Goal: Information Seeking & Learning: Learn about a topic

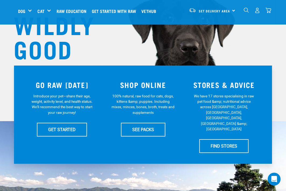
scroll to position [54, 0]
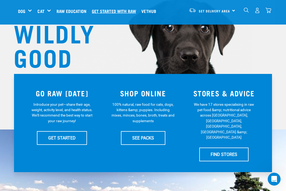
click at [116, 12] on link "Get started with Raw" at bounding box center [116, 11] width 50 height 22
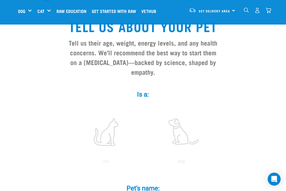
scroll to position [27, 0]
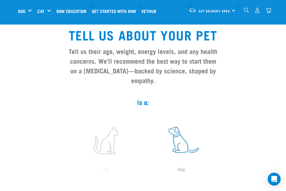
click at [183, 137] on label at bounding box center [181, 140] width 73 height 46
click at [144, 171] on input "radio" at bounding box center [144, 171] width 0 height 0
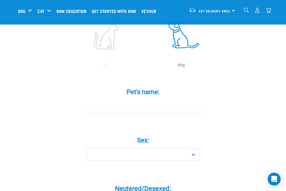
scroll to position [162, 0]
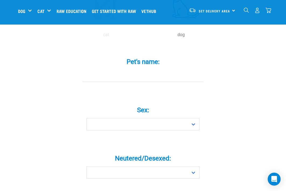
click at [173, 70] on input "Pet's name: *" at bounding box center [142, 76] width 121 height 12
type input "ggg"
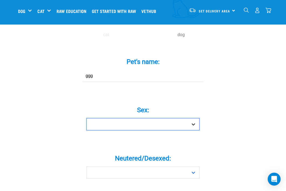
click at [148, 119] on select "Boy Girl" at bounding box center [143, 124] width 113 height 12
select select "girl"
click at [87, 118] on select "Boy Girl" at bounding box center [143, 124] width 113 height 12
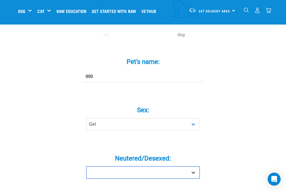
click at [143, 166] on select "Yes No" at bounding box center [143, 172] width 113 height 12
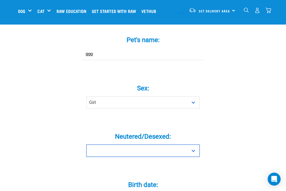
scroll to position [189, 0]
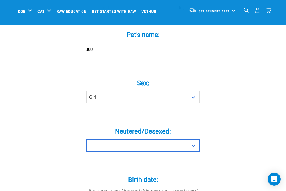
drag, startPoint x: 140, startPoint y: 137, endPoint x: 136, endPoint y: 142, distance: 6.7
click at [140, 139] on select "Yes No" at bounding box center [143, 145] width 113 height 12
select select "no"
click at [87, 139] on select "Yes No" at bounding box center [143, 145] width 113 height 12
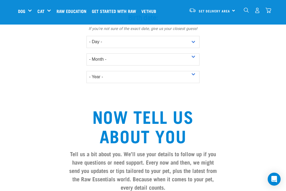
scroll to position [323, 0]
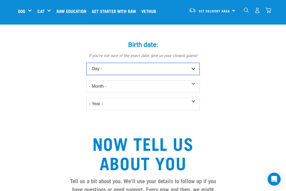
click at [196, 63] on select "- Day - 1 2 3 4 5 6 7 8 9 10 11 12 13 14 15 16 17 18 19 20 21 22 23 24 25 26 27" at bounding box center [143, 69] width 113 height 12
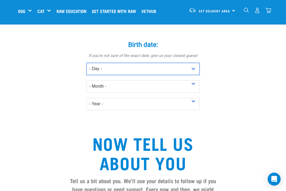
select select "13"
click at [87, 63] on select "- Day - 1 2 3 4 5 6 7 8 9 10 11 12 13 14 15 16 17 18 19 20 21 22 23 24 25 26 27" at bounding box center [143, 69] width 113 height 12
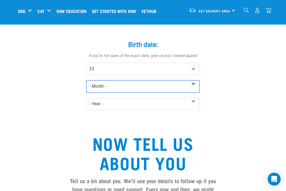
click at [150, 80] on select "- Month - January February March April May June July August September October N…" at bounding box center [143, 86] width 113 height 12
click at [151, 80] on select "- Month - January February March April May June July August September October N…" at bounding box center [143, 86] width 113 height 12
click at [87, 80] on select "- Month - January February March April May June July August September October N…" at bounding box center [143, 86] width 113 height 12
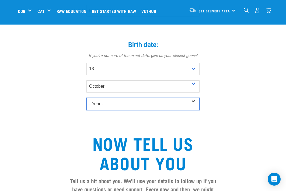
click at [137, 98] on select "- Year - 2025 2024 2023 2022 2021 2020 2019 2018 2017 2016 2015 2014 2013 2012" at bounding box center [143, 104] width 113 height 12
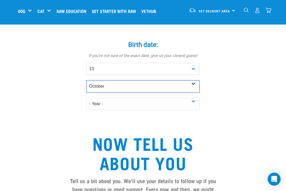
click at [178, 80] on select "- Month - January February March April May June July August September October N…" at bounding box center [143, 86] width 113 height 12
select select "September"
click at [87, 80] on select "- Month - January February March April May June July August September October N…" at bounding box center [143, 86] width 113 height 12
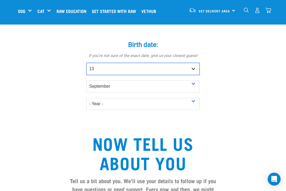
click at [123, 63] on select "- Day - 1 2 3 4 5 6 7 8 9 10 11 12 13 14 15 16 17 18 19 20 21 22 23 24 25 26 27" at bounding box center [143, 69] width 113 height 12
select select "1"
click at [87, 63] on select "- Day - 1 2 3 4 5 6 7 8 9 10 11 12 13 14 15 16 17 18 19 20 21 22 23 24 25 26 27" at bounding box center [143, 69] width 113 height 12
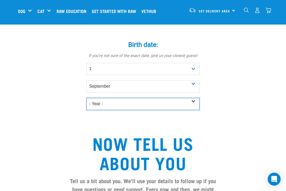
click at [112, 98] on select "- Year - 2025 2024 2023 2022 2021 2020 2019 2018 2017 2016 2015 2014 2013 2012" at bounding box center [143, 104] width 113 height 12
select select "2025"
click at [87, 98] on select "- Year - 2025 2024 2023 2022 2021 2020 2019 2018 2017 2016 2015 2014 2013 2012" at bounding box center [143, 104] width 113 height 12
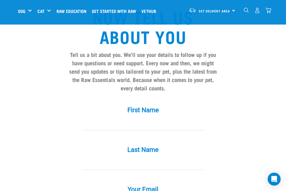
scroll to position [458, 0]
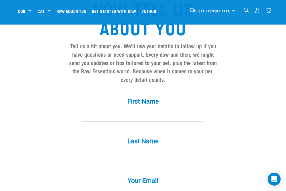
click at [177, 109] on input "First Name *" at bounding box center [142, 115] width 121 height 12
type input "Samuel"
type input "Dobrec"
type input "samueldob@yahoo.co.nz"
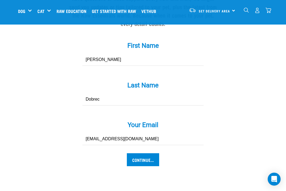
scroll to position [566, 0]
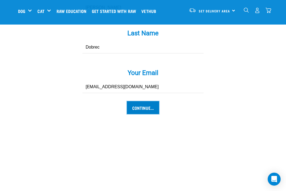
click at [156, 101] on input "Continue..." at bounding box center [143, 107] width 32 height 13
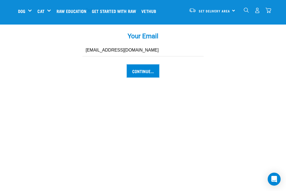
scroll to position [647, 0]
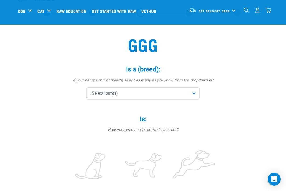
scroll to position [27, 0]
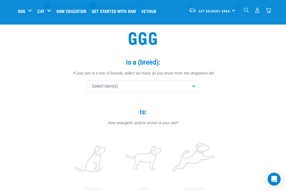
click at [195, 89] on div "Select item(s)" at bounding box center [143, 86] width 113 height 12
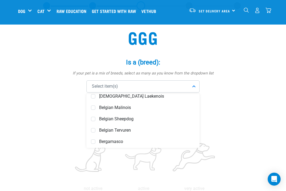
scroll to position [269, 0]
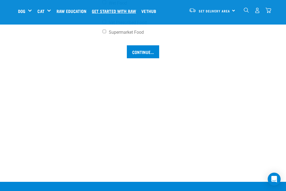
scroll to position [485, 0]
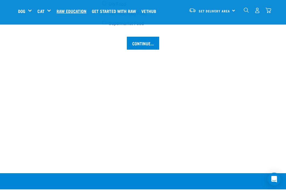
click at [78, 10] on link "Raw Education" at bounding box center [72, 11] width 35 height 22
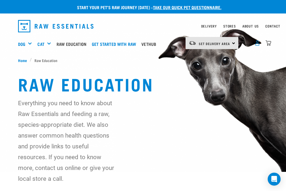
click at [258, 43] on img "dropdown navigation" at bounding box center [258, 43] width 6 height 6
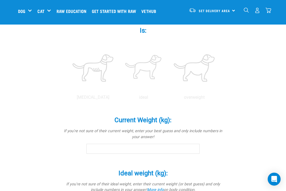
scroll to position [176, 0]
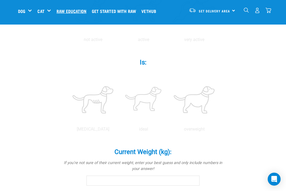
click at [66, 11] on link "Raw Education" at bounding box center [72, 11] width 35 height 22
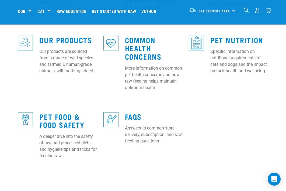
scroll to position [243, 0]
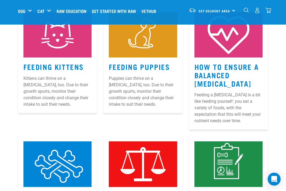
scroll to position [404, 0]
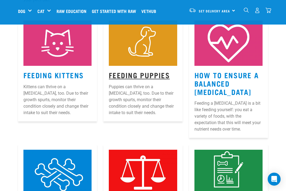
click at [155, 73] on link "Feeding Puppies" at bounding box center [139, 75] width 61 height 4
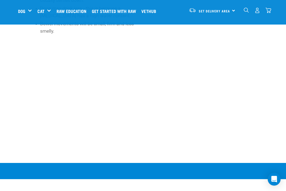
scroll to position [782, 0]
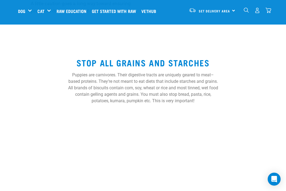
scroll to position [1132, 0]
